Goal: Transaction & Acquisition: Book appointment/travel/reservation

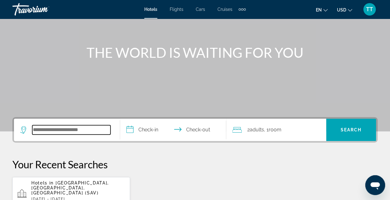
click at [74, 130] on input "Search widget" at bounding box center [71, 129] width 78 height 9
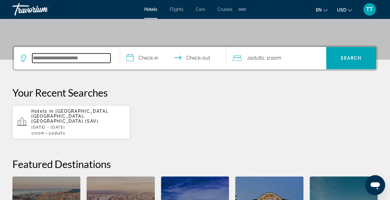
scroll to position [151, 0]
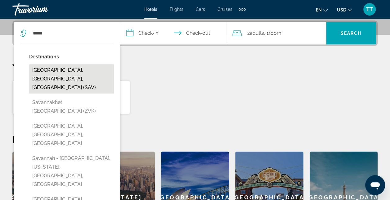
click at [55, 69] on button "[GEOGRAPHIC_DATA], [GEOGRAPHIC_DATA], [GEOGRAPHIC_DATA] (SAV)" at bounding box center [71, 78] width 85 height 29
type input "**********"
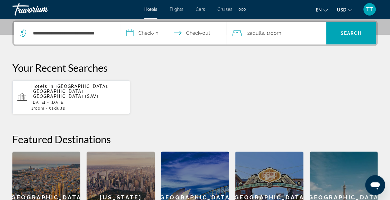
click at [146, 32] on input "**********" at bounding box center [174, 34] width 109 height 24
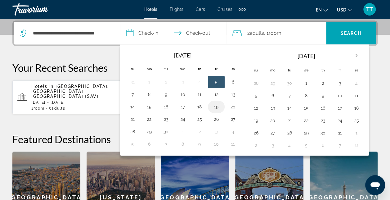
click at [214, 106] on button "19" at bounding box center [216, 106] width 10 height 9
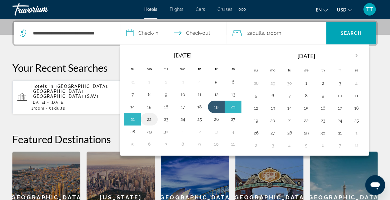
click at [150, 117] on button "22" at bounding box center [149, 119] width 10 height 9
type input "**********"
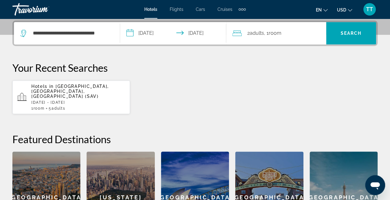
click at [257, 35] on span "Adults" at bounding box center [257, 33] width 14 height 6
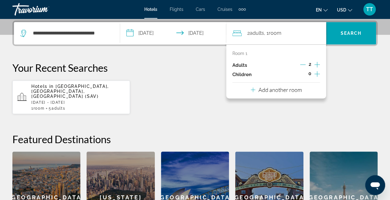
click at [316, 63] on icon "Increment adults" at bounding box center [317, 64] width 6 height 7
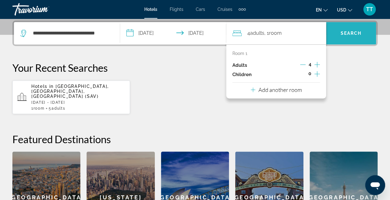
click at [342, 31] on span "Search" at bounding box center [351, 33] width 21 height 5
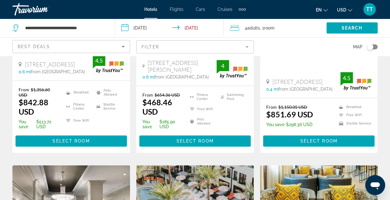
scroll to position [137, 0]
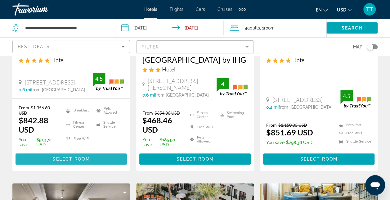
click at [56, 161] on span "Select Room" at bounding box center [70, 158] width 37 height 5
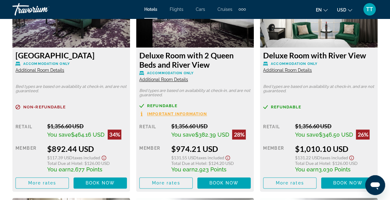
scroll to position [1477, 0]
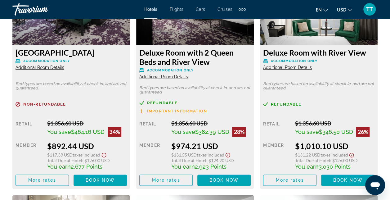
click at [184, 111] on span "Important Information" at bounding box center [177, 111] width 60 height 4
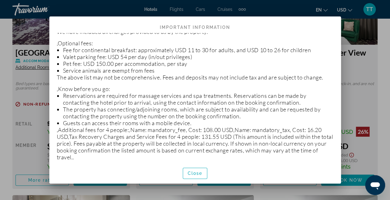
scroll to position [122, 0]
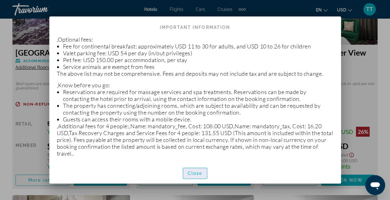
click at [198, 172] on span "Close" at bounding box center [195, 173] width 15 height 5
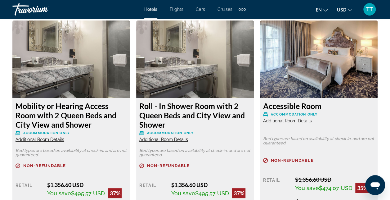
scroll to position [1250, 0]
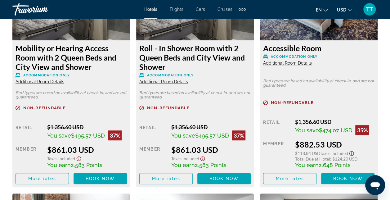
click at [159, 81] on span "Additional Room Details" at bounding box center [163, 81] width 49 height 5
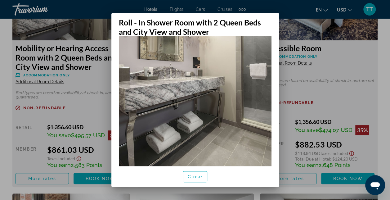
scroll to position [88, 0]
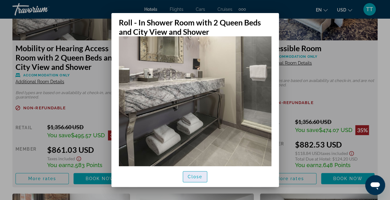
click at [196, 177] on span "Close" at bounding box center [195, 176] width 15 height 5
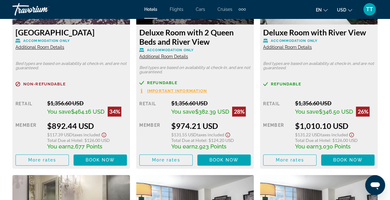
scroll to position [1497, 0]
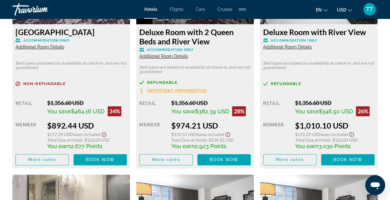
click at [291, 48] on span "Additional Room Details" at bounding box center [287, 46] width 49 height 5
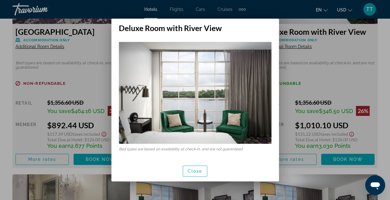
scroll to position [0, 0]
click at [197, 172] on span "Close" at bounding box center [195, 170] width 15 height 5
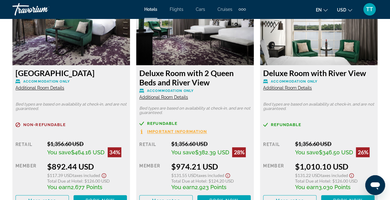
scroll to position [1455, 0]
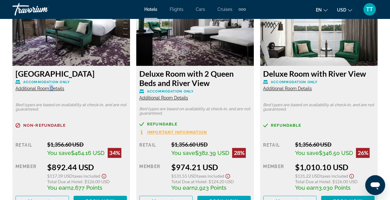
drag, startPoint x: 47, startPoint y: 85, endPoint x: 51, endPoint y: 88, distance: 5.1
click at [51, 88] on div "[GEOGRAPHIC_DATA] Accommodation Only Additional Room Details" at bounding box center [71, 80] width 111 height 22
click at [51, 88] on span "Additional Room Details" at bounding box center [40, 88] width 49 height 5
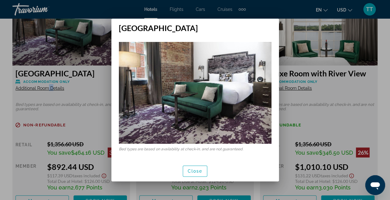
scroll to position [0, 0]
click at [198, 175] on span "button" at bounding box center [195, 170] width 24 height 15
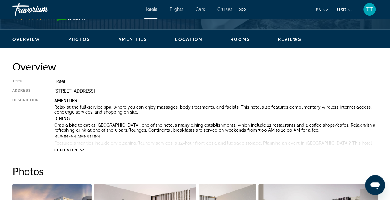
scroll to position [272, 0]
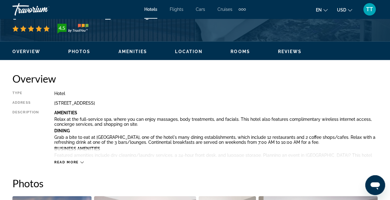
click at [66, 162] on span "Read more" at bounding box center [66, 162] width 25 height 4
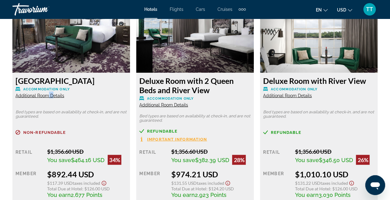
scroll to position [1833, 0]
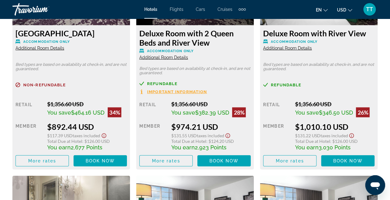
click at [167, 56] on span "Additional Room Details" at bounding box center [163, 57] width 49 height 5
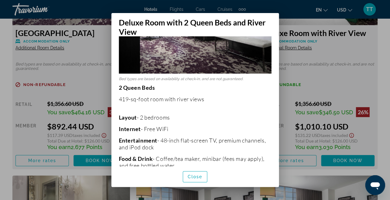
scroll to position [0, 0]
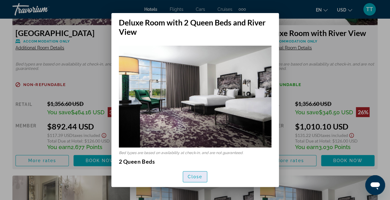
click at [191, 175] on span "Close" at bounding box center [195, 176] width 15 height 5
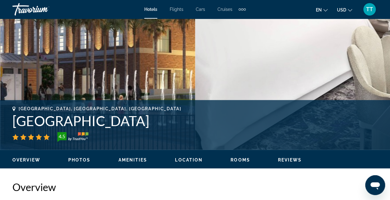
scroll to position [267, 0]
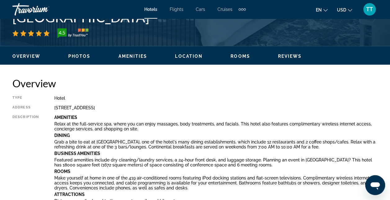
click at [185, 57] on span "Location" at bounding box center [189, 56] width 28 height 5
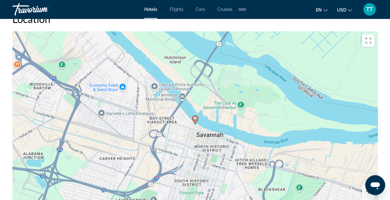
scroll to position [1084, 0]
